Goal: Book appointment/travel/reservation

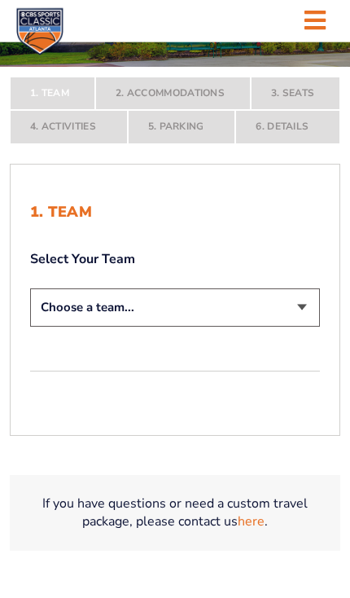
click at [310, 326] on select "Choose a team... [US_STATE] Wildcats [US_STATE] State Buckeyes [US_STATE] Tar H…" at bounding box center [175, 307] width 290 height 38
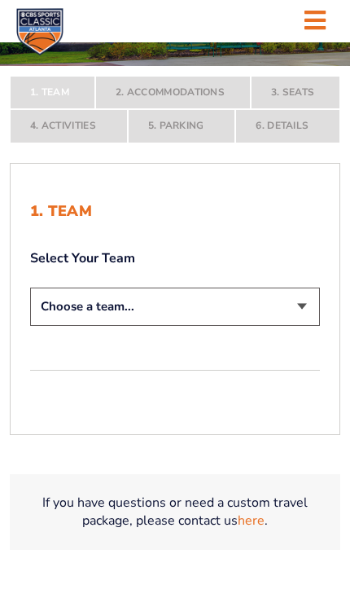
select select "12956"
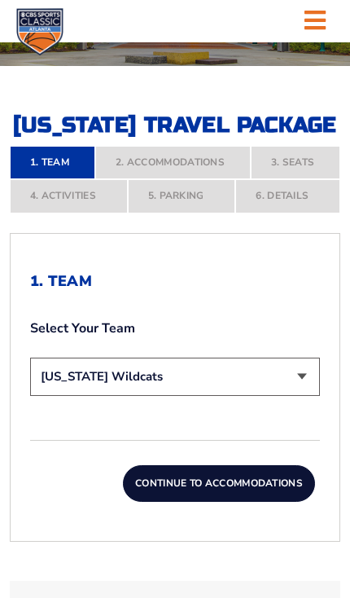
click at [255, 502] on button "Continue To Accommodations" at bounding box center [219, 483] width 192 height 37
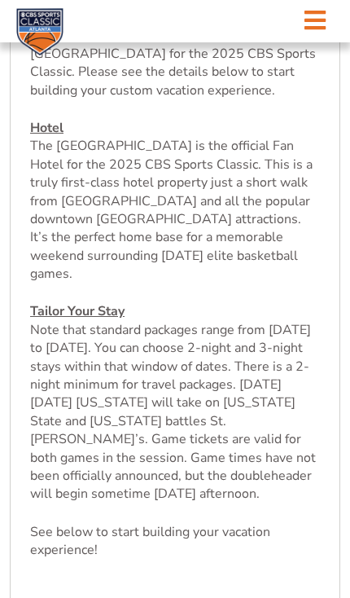
scroll to position [531, 0]
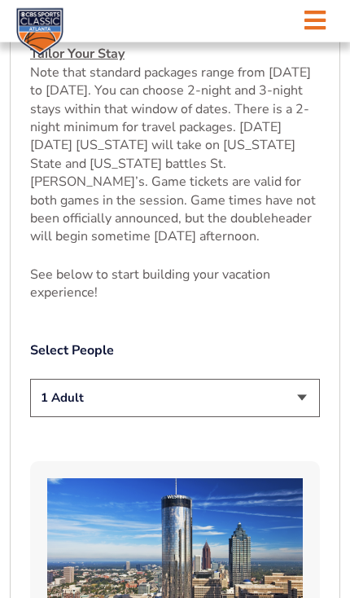
click at [304, 414] on select "1 Adult 2 Adults 3 Adults 4 Adults 2 Adults + 1 Child 2 Adults + 2 Children 2 A…" at bounding box center [175, 398] width 290 height 38
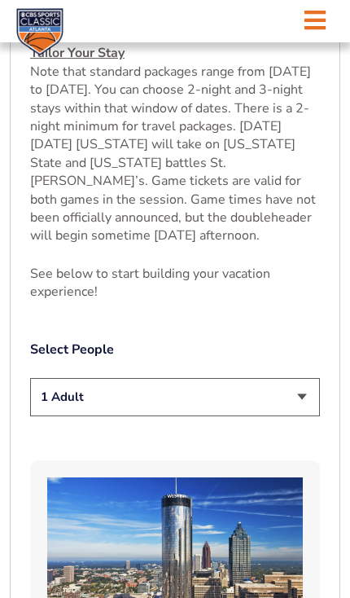
select select "2 Adults"
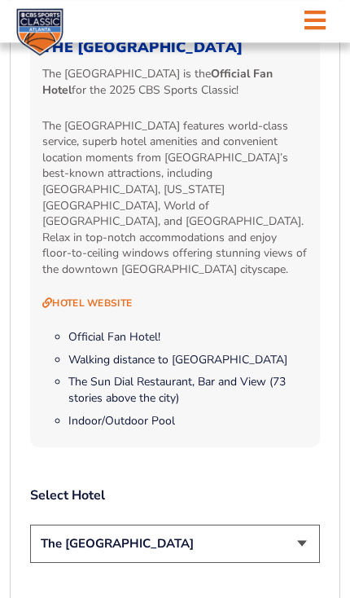
scroll to position [1489, 0]
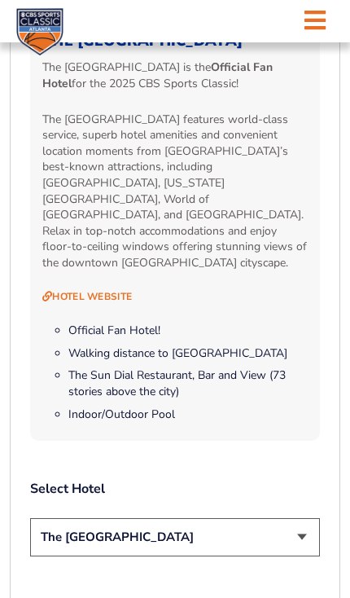
click at [309, 538] on select "The [GEOGRAPHIC_DATA]" at bounding box center [175, 537] width 290 height 38
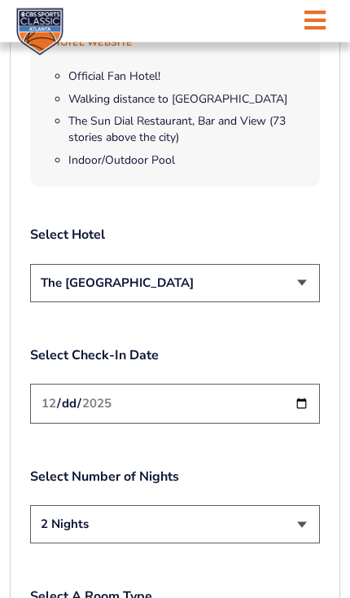
click at [297, 513] on select "2 Nights 3 Nights" at bounding box center [175, 524] width 290 height 38
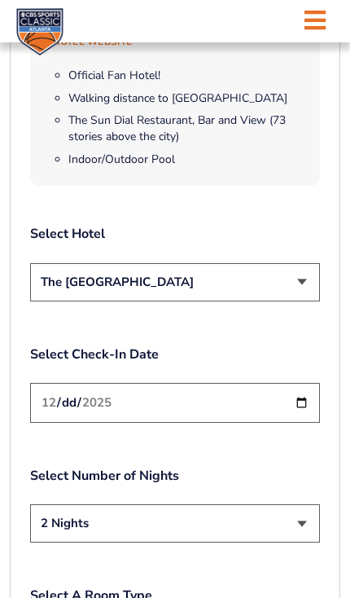
select select "3 Nights"
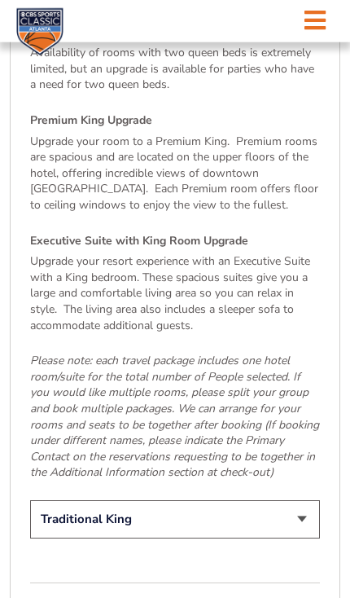
scroll to position [2573, 0]
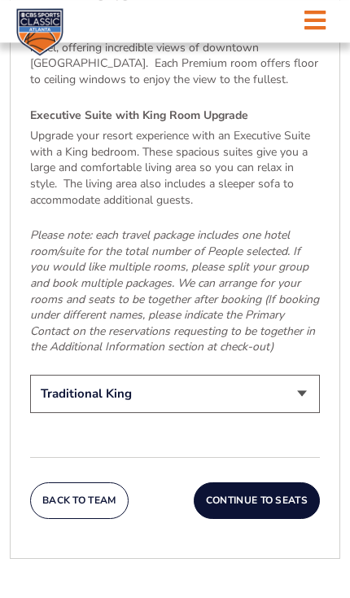
click at [284, 485] on button "Continue To Seats" at bounding box center [257, 500] width 126 height 37
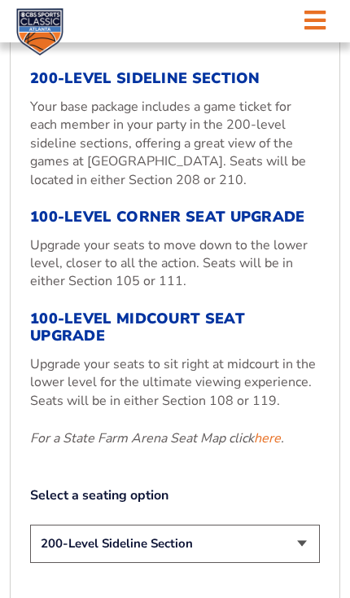
scroll to position [501, 0]
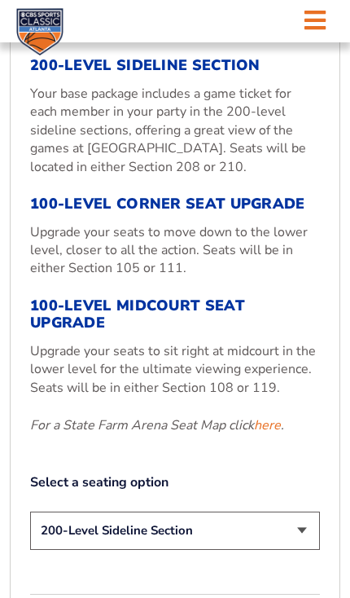
click at [302, 550] on select "200-Level Sideline Section 100-Level Corner Seat Upgrade (+$120 per person) 100…" at bounding box center [175, 530] width 290 height 38
select select "100-Level Midcourt Seat Upgrade"
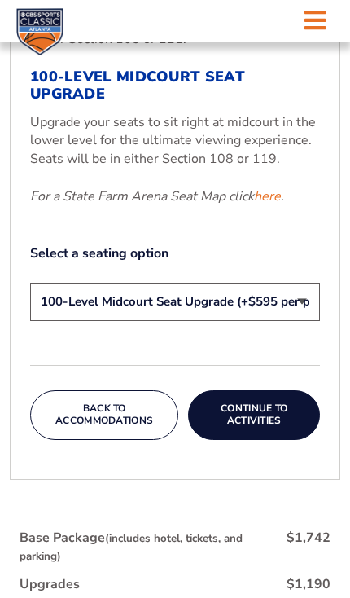
scroll to position [729, 0]
click at [279, 440] on button "Continue To Activities" at bounding box center [254, 415] width 132 height 50
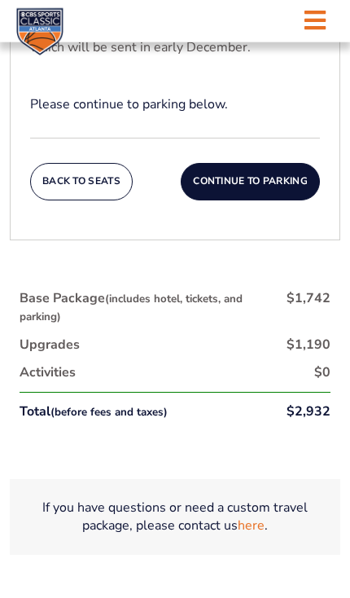
scroll to position [780, 0]
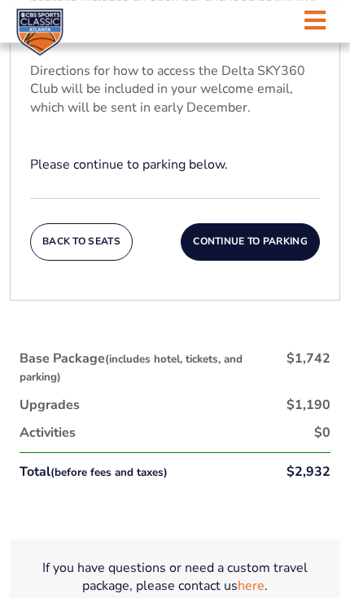
click at [279, 261] on button "Continue To Parking" at bounding box center [250, 241] width 139 height 37
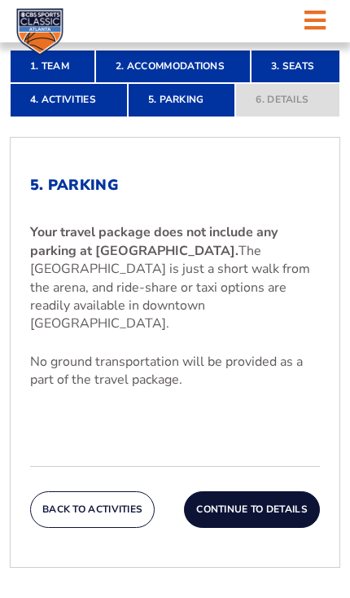
scroll to position [334, 0]
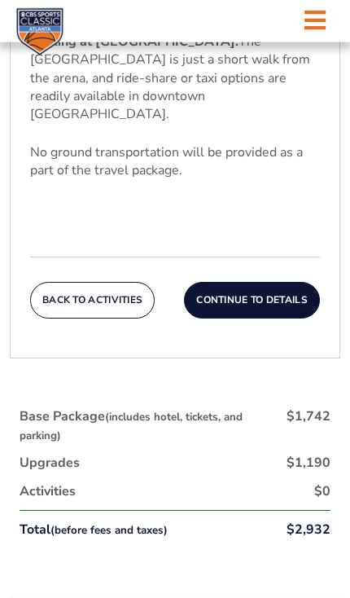
click at [281, 302] on button "Continue To Details" at bounding box center [252, 300] width 136 height 37
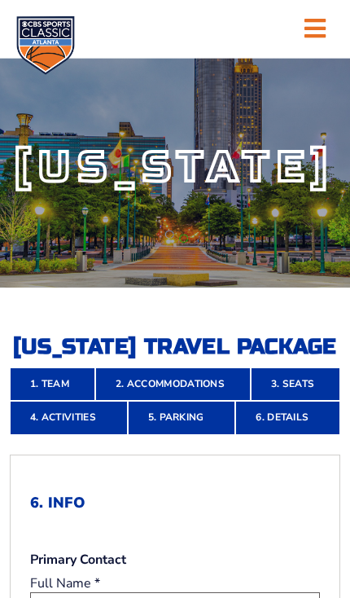
scroll to position [0, 0]
